Goal: Information Seeking & Learning: Check status

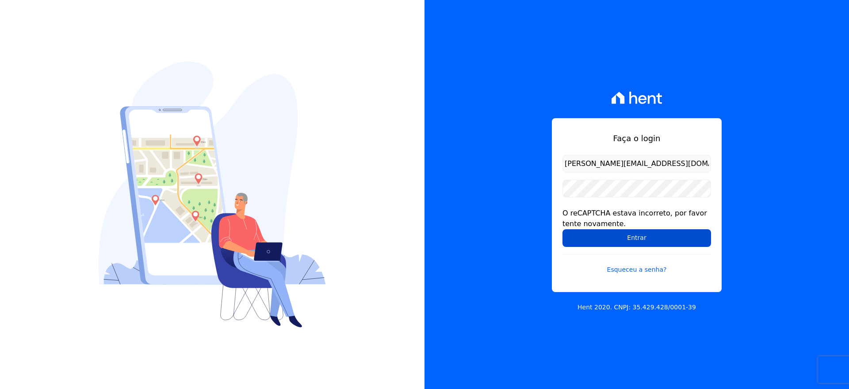
click at [636, 240] on input "Entrar" at bounding box center [636, 238] width 149 height 18
click at [680, 167] on input "michael@ribeirocervantes.com.br" at bounding box center [636, 164] width 149 height 18
click at [630, 232] on input "Entrar" at bounding box center [636, 238] width 149 height 18
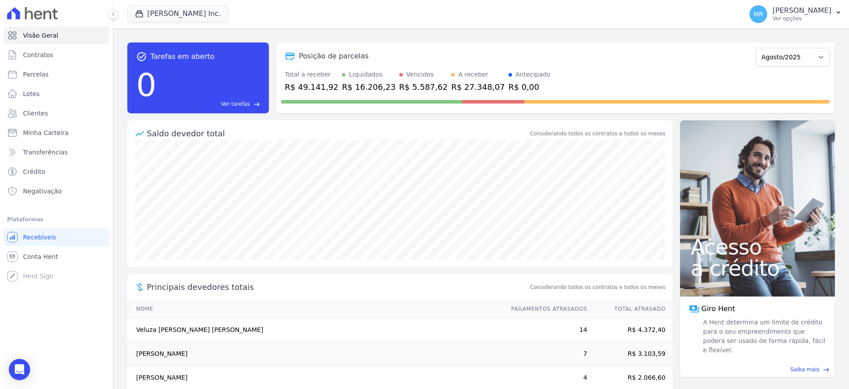
click at [235, 107] on span "Ver tarefas" at bounding box center [235, 104] width 29 height 8
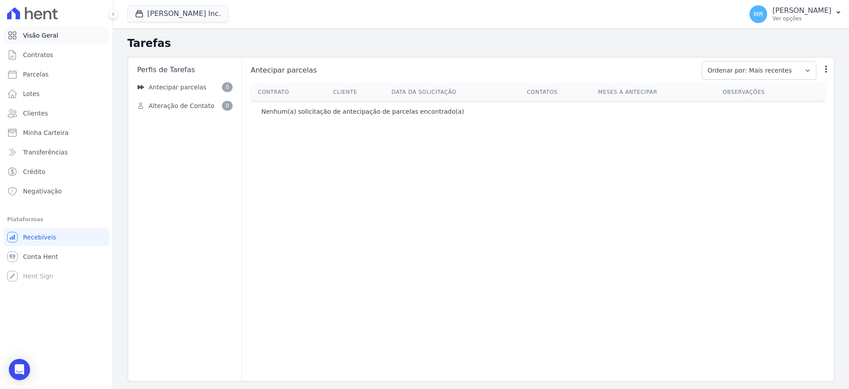
click at [43, 37] on span "Visão Geral" at bounding box center [40, 35] width 35 height 9
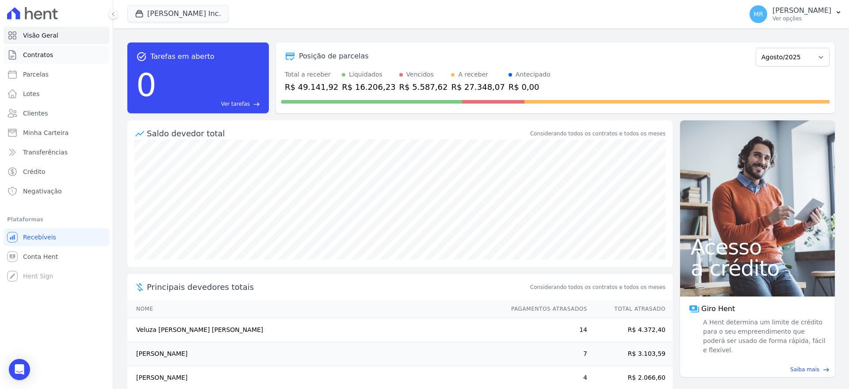
click at [49, 55] on span "Contratos" at bounding box center [38, 54] width 30 height 9
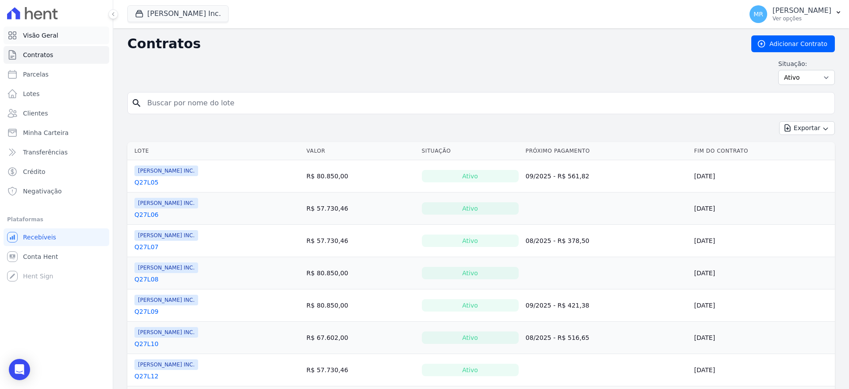
click at [46, 35] on span "Visão Geral" at bounding box center [40, 35] width 35 height 9
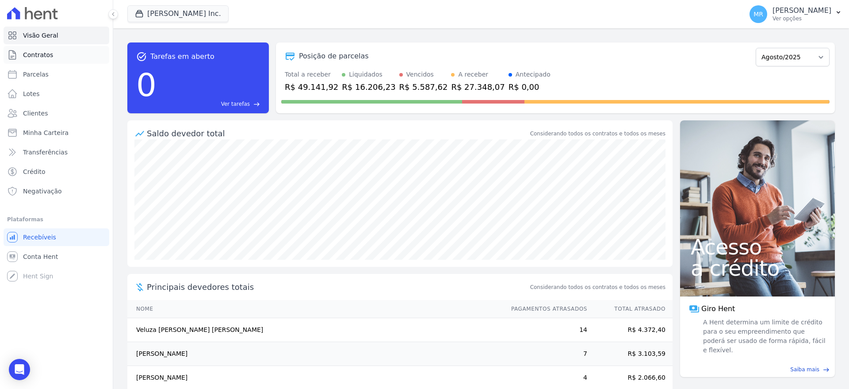
click at [47, 60] on link "Contratos" at bounding box center [57, 55] width 106 height 18
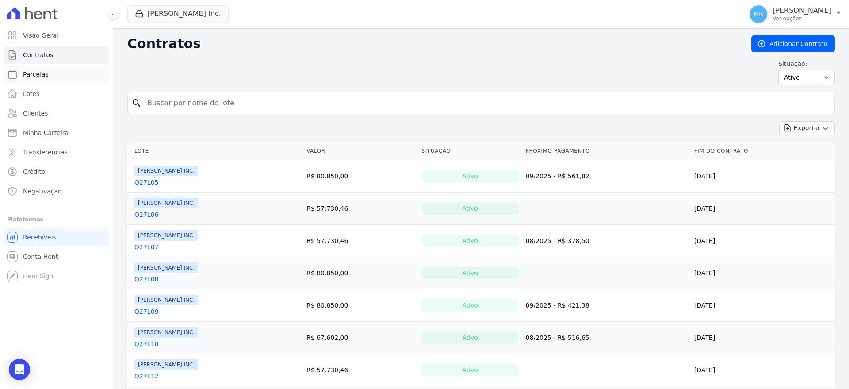
click at [46, 82] on link "Parcelas" at bounding box center [57, 74] width 106 height 18
select select
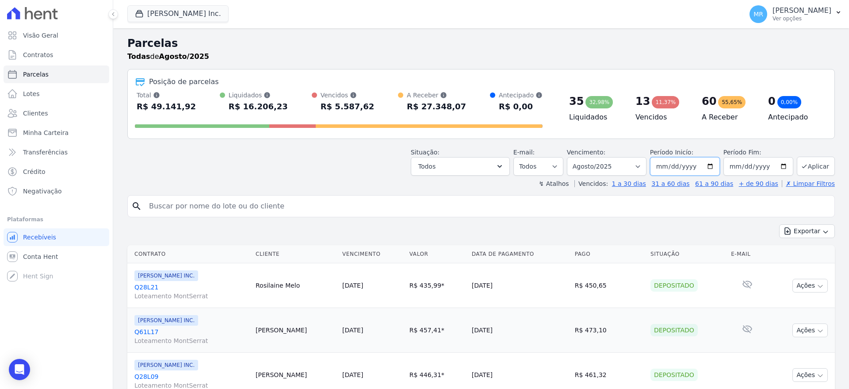
click at [701, 167] on input "[DATE]" at bounding box center [685, 166] width 70 height 19
click at [720, 166] on input "2025-08-01" at bounding box center [685, 166] width 70 height 19
type input "[DATE]"
click at [754, 163] on input "2025-08-31" at bounding box center [758, 166] width 70 height 19
click at [567, 157] on select "Filtrar por período ──────── Todos os meses Maio/2021 Junho/2021 Julho/2021 Ago…" at bounding box center [607, 166] width 80 height 19
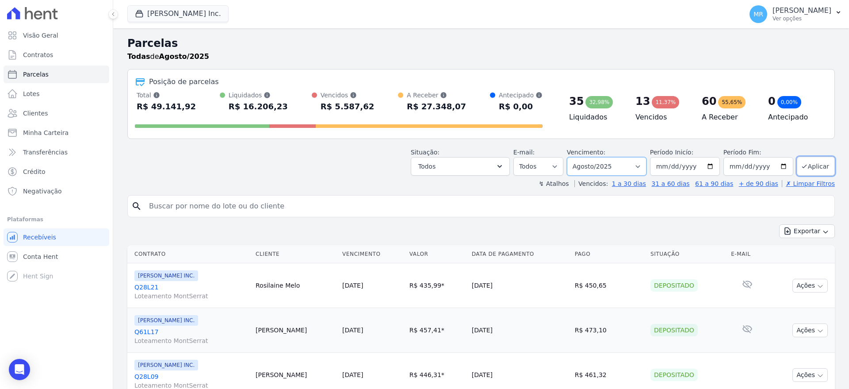
select select "05/2024"
click option "Maio/2024" at bounding box center [0, 0] width 0 height 0
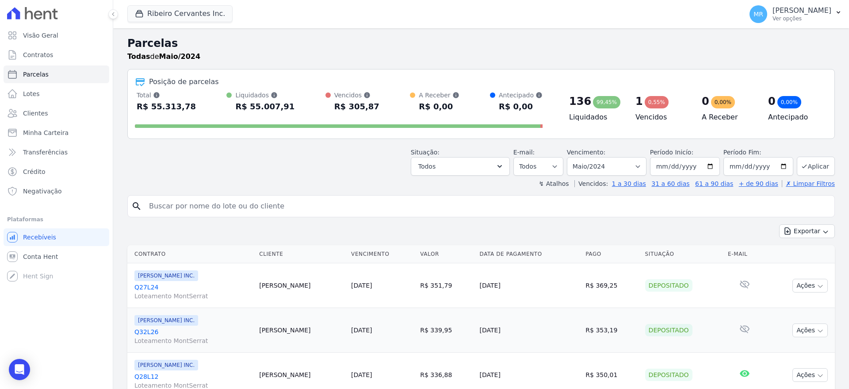
select select
click at [567, 157] on select "Filtrar por período ──────── Todos os meses Maio/2021 Junho/2021 Julho/2021 Ago…" at bounding box center [607, 166] width 80 height 19
select select "08/2024"
click option "Agosto/2024" at bounding box center [0, 0] width 0 height 0
select select
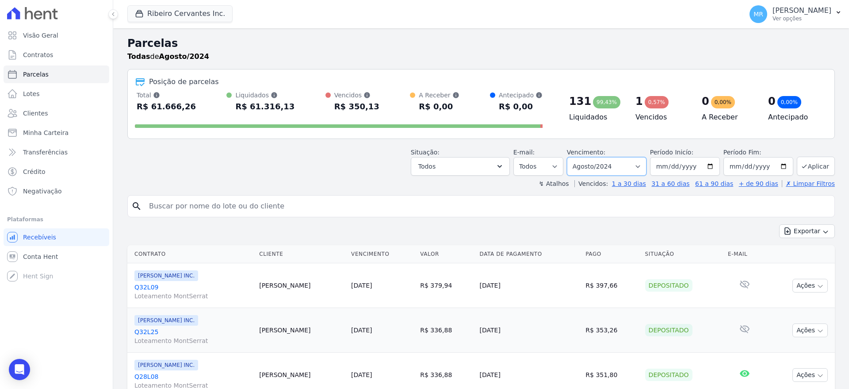
click at [567, 157] on select "Filtrar por período ──────── Todos os meses Maio/2021 Junho/2021 Julho/2021 Ago…" at bounding box center [607, 166] width 80 height 19
select select "02/2025"
click option "Fevereiro/2025" at bounding box center [0, 0] width 0 height 0
select select
click at [567, 157] on select "Filtrar por período ──────── Todos os meses Maio/2021 Junho/2021 Julho/2021 Ago…" at bounding box center [607, 166] width 80 height 19
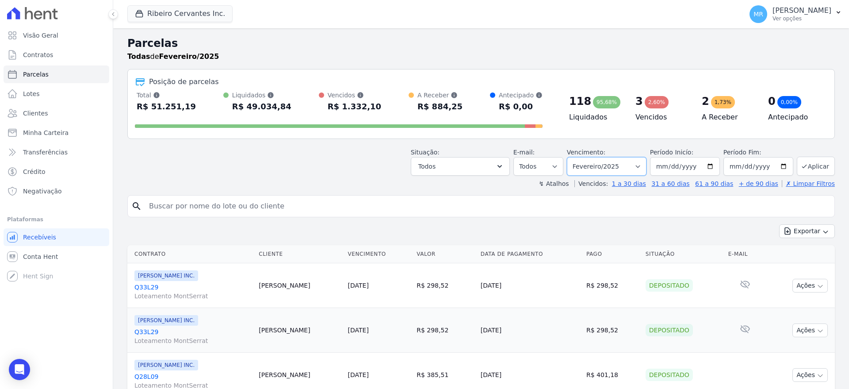
select select "03/2025"
click option "Março/2025" at bounding box center [0, 0] width 0 height 0
select select
click at [627, 167] on select "Filtrar por período ──────── Todos os meses Maio/2021 Junho/2021 Julho/2021 Ago…" at bounding box center [607, 166] width 80 height 19
select select "04/2025"
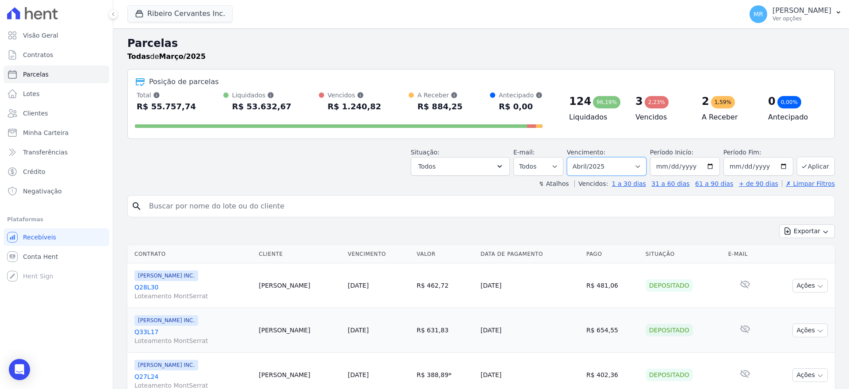
click option "Abril/2025" at bounding box center [0, 0] width 0 height 0
select select
click at [567, 157] on select "Filtrar por período ──────── Todos os meses Maio/2021 Junho/2021 Julho/2021 Ago…" at bounding box center [607, 166] width 80 height 19
select select "05/2025"
click option "Maio/2025" at bounding box center [0, 0] width 0 height 0
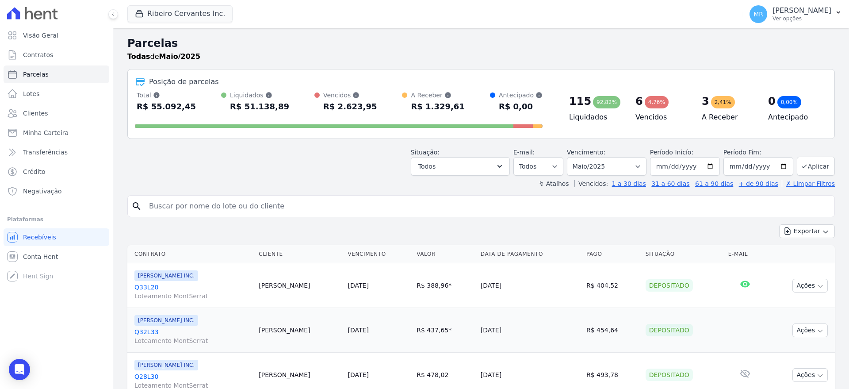
select select
click at [567, 157] on select "Filtrar por período ──────── Todos os meses Maio/2021 Junho/2021 Julho/2021 Ago…" at bounding box center [607, 166] width 80 height 19
select select "06/2026"
click option "Junho/2026" at bounding box center [0, 0] width 0 height 0
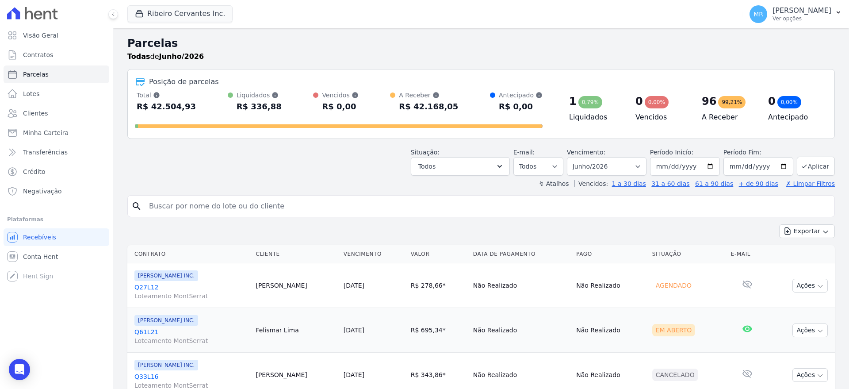
select select
click at [631, 170] on select "Filtrar por período ──────── Todos os meses Maio/2021 Junho/2021 Julho/2021 Ago…" at bounding box center [607, 166] width 80 height 19
select select "06/2025"
click option "Junho/2025" at bounding box center [0, 0] width 0 height 0
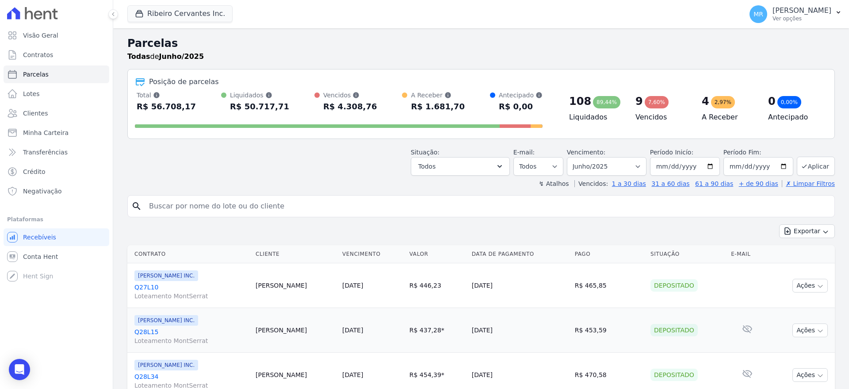
select select
click at [567, 157] on select "Filtrar por período ──────── Todos os meses Maio/2021 Junho/2021 Julho/2021 Ago…" at bounding box center [607, 166] width 80 height 19
select select "07/2025"
click option "Julho/2025" at bounding box center [0, 0] width 0 height 0
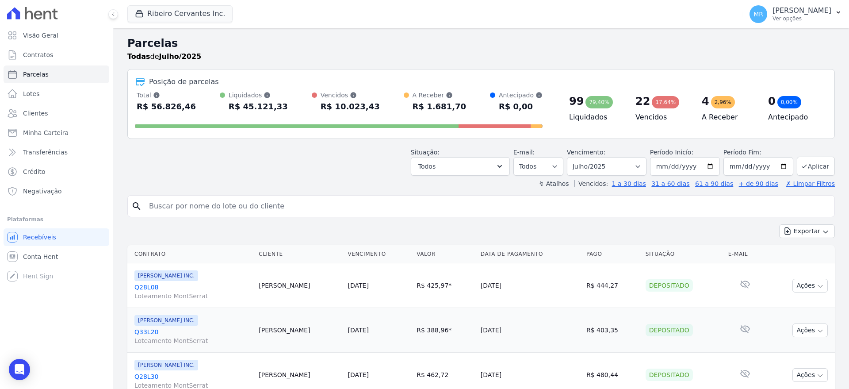
select select
click at [567, 157] on select "Filtrar por período ──────── Todos os meses Maio/2021 Junho/2021 Julho/2021 Ago…" at bounding box center [607, 166] width 80 height 19
select select "08/2025"
click option "Agosto/2025" at bounding box center [0, 0] width 0 height 0
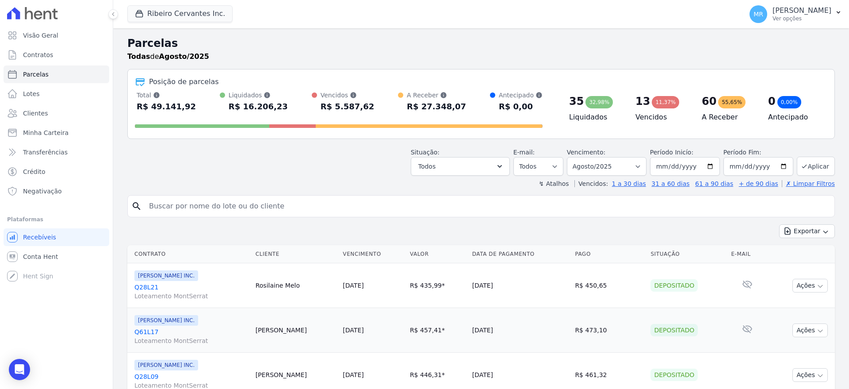
select select
click at [58, 31] on link "Visão Geral" at bounding box center [57, 36] width 106 height 18
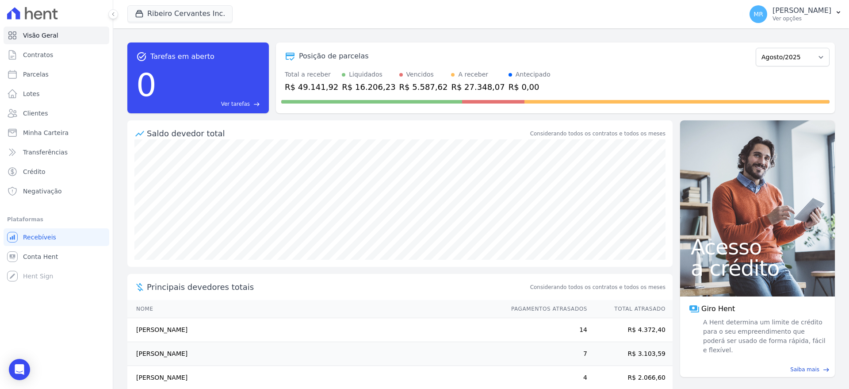
click at [240, 106] on span "Ver tarefas" at bounding box center [235, 104] width 29 height 8
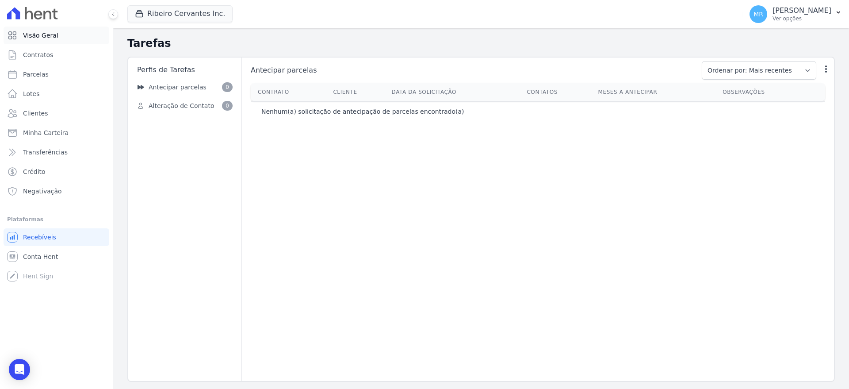
click at [48, 39] on span "Visão Geral" at bounding box center [40, 35] width 35 height 9
